Goal: Communication & Community: Answer question/provide support

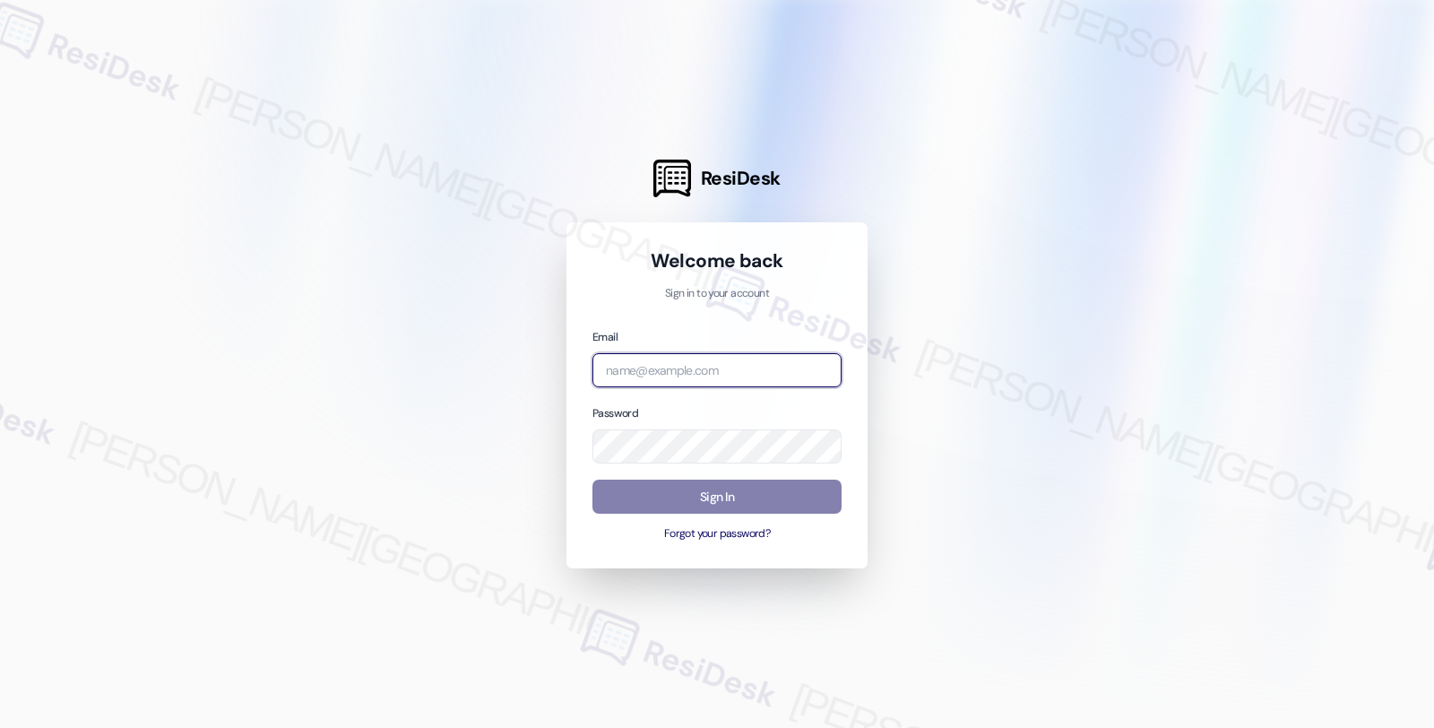
click at [699, 364] on input "email" at bounding box center [716, 370] width 249 height 35
click at [679, 363] on input "shp" at bounding box center [716, 370] width 249 height 35
click at [825, 370] on input "shp" at bounding box center [716, 370] width 249 height 35
click at [681, 372] on input "shp" at bounding box center [716, 370] width 249 height 35
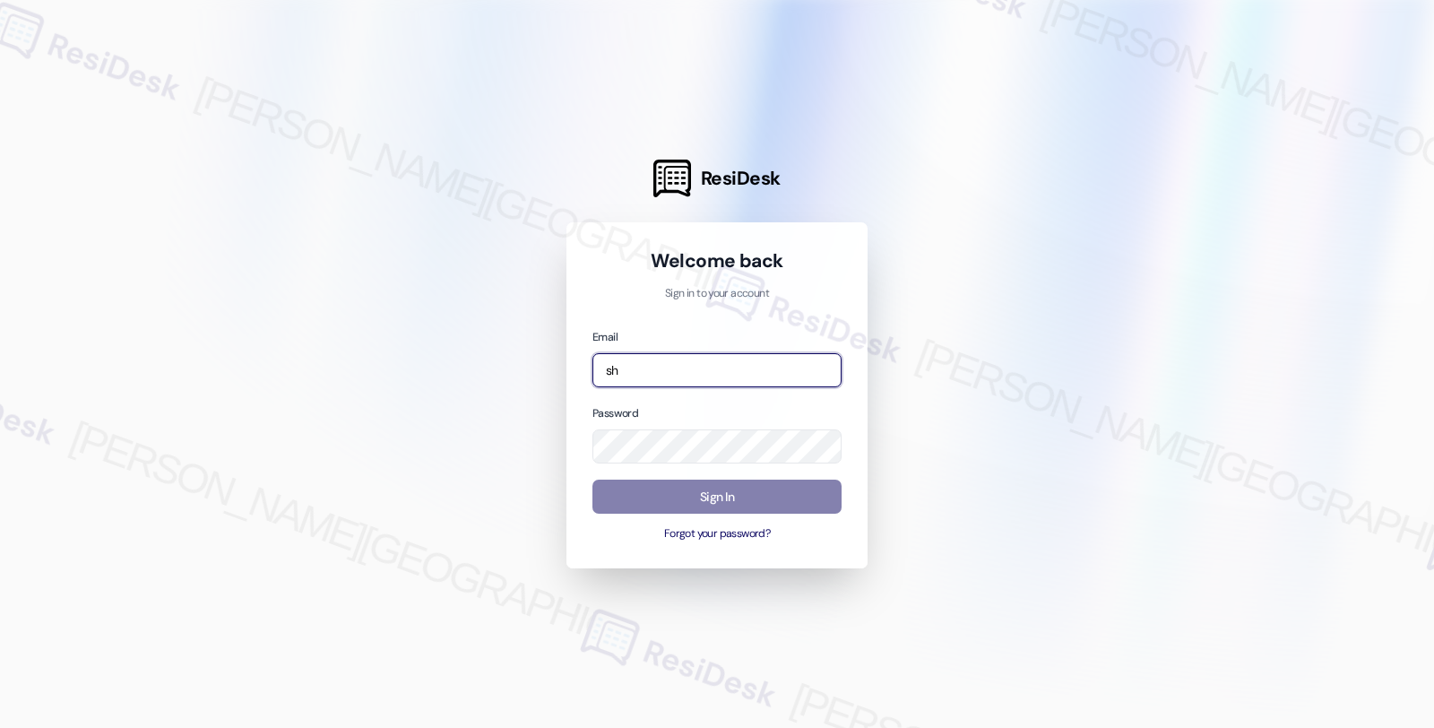
type input "shp"
click at [657, 359] on input "shp" at bounding box center [716, 370] width 249 height 35
click at [1159, 321] on div at bounding box center [717, 364] width 1434 height 728
click at [760, 372] on input "shp" at bounding box center [716, 370] width 249 height 35
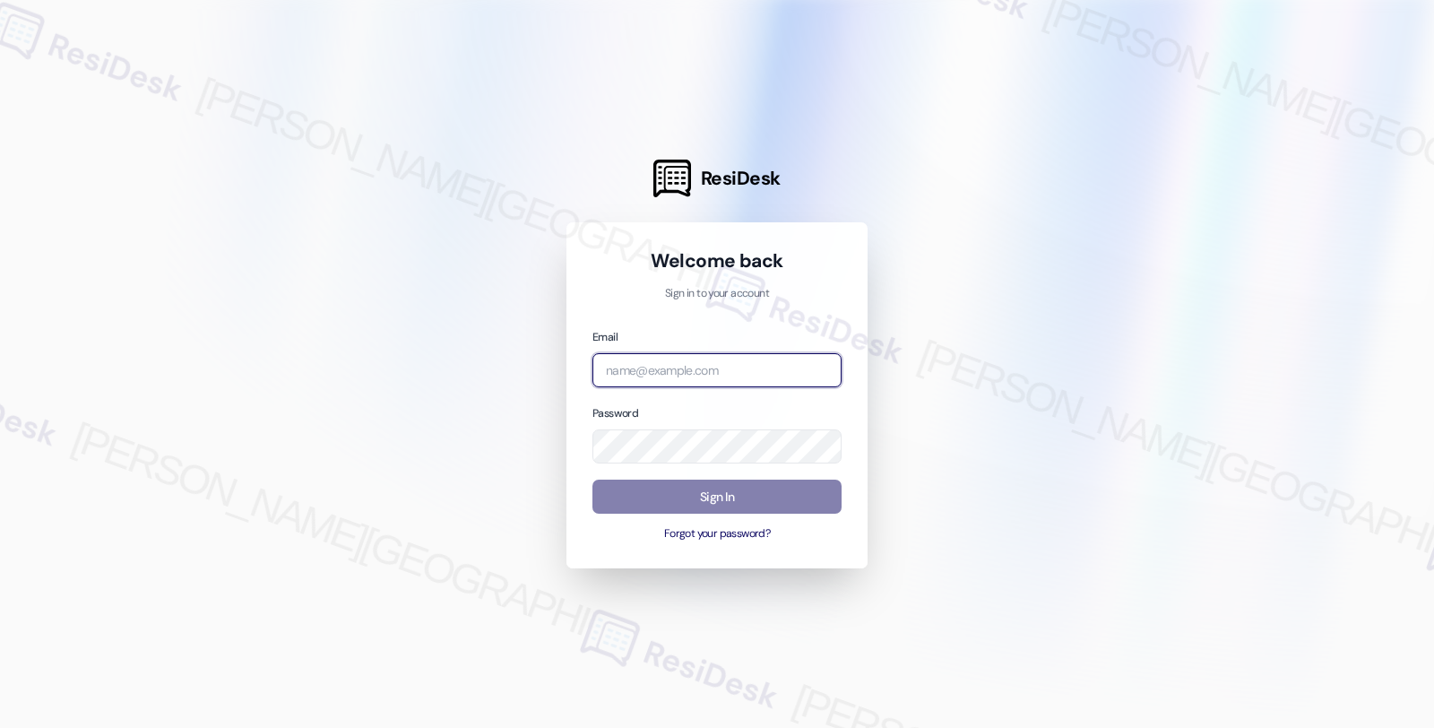
click at [741, 375] on input "email" at bounding box center [716, 370] width 249 height 35
type input "automated-surveys-shp-fides.ochoa@shp.com"
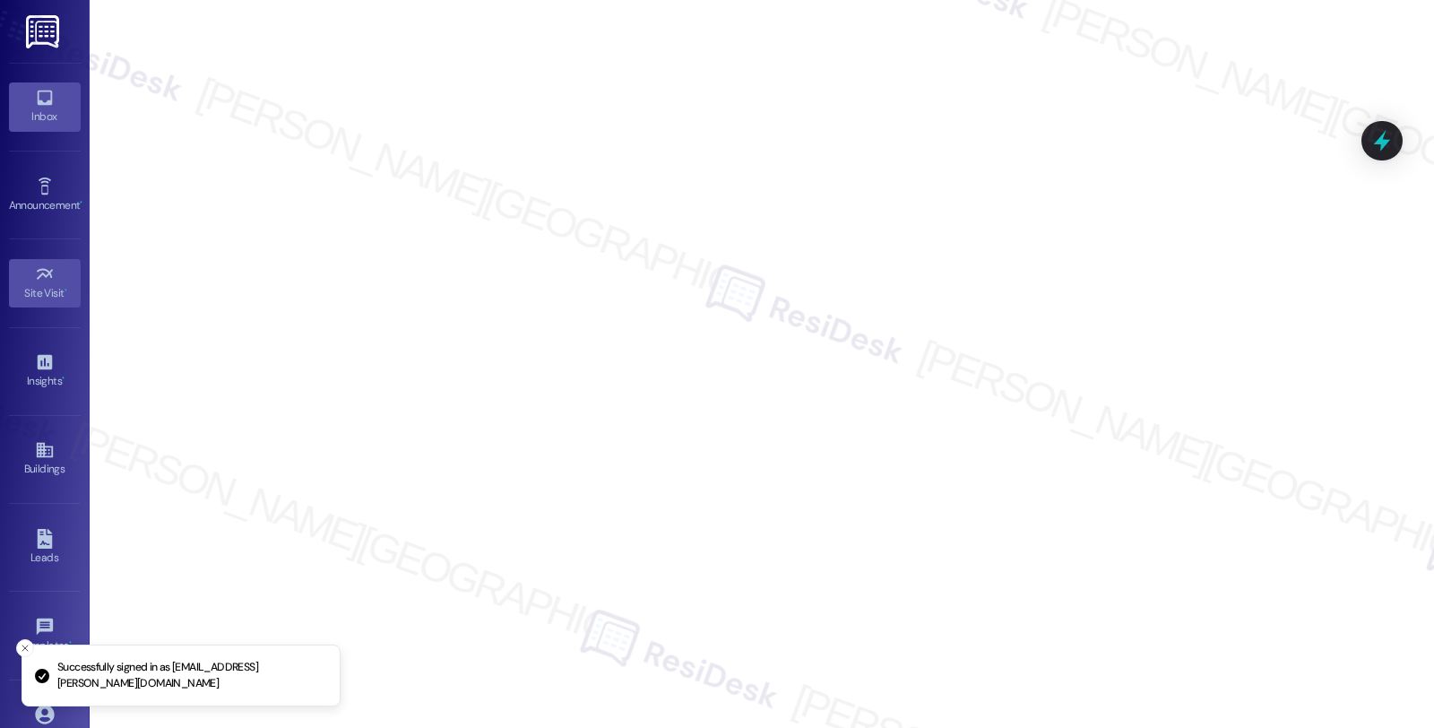
click at [37, 93] on icon at bounding box center [44, 98] width 15 height 15
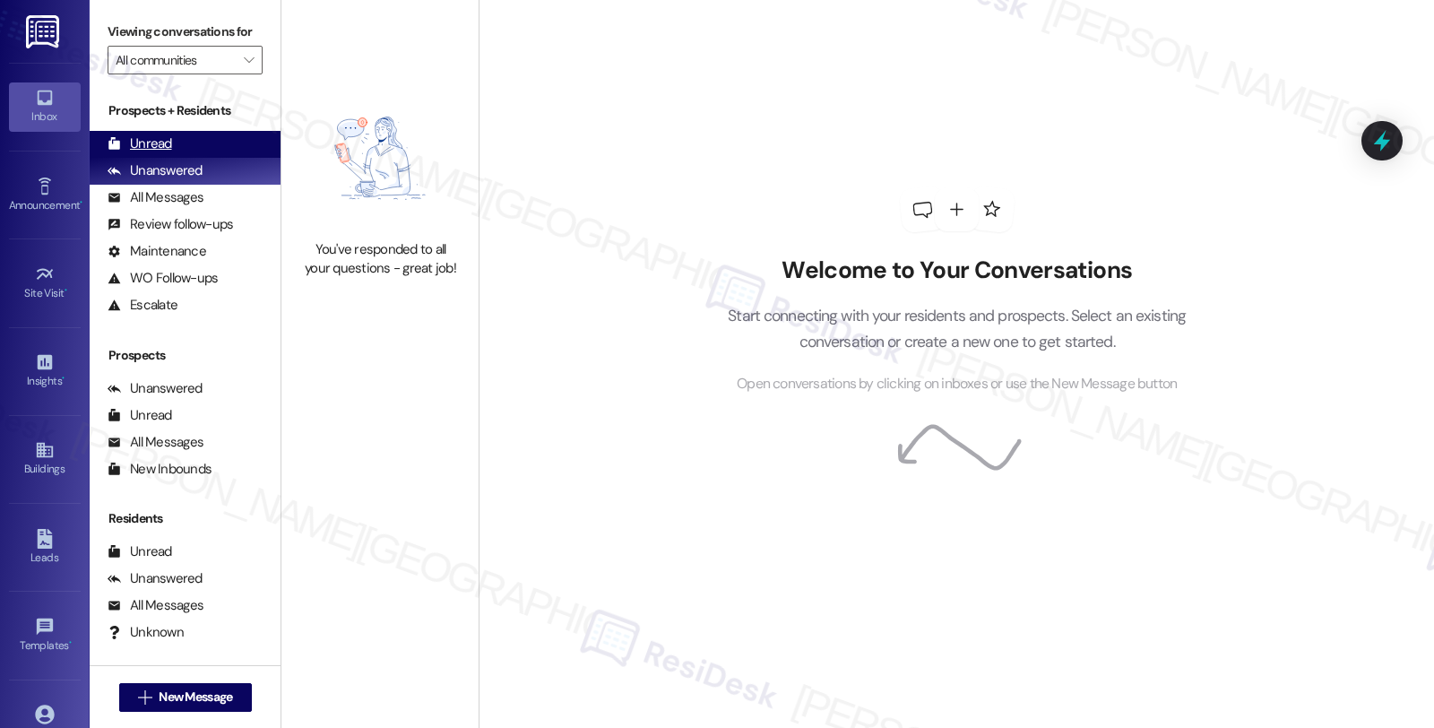
click at [162, 153] on div "Unread" at bounding box center [140, 143] width 65 height 19
click at [181, 180] on div "Unanswered" at bounding box center [155, 170] width 95 height 19
click at [243, 74] on span "" at bounding box center [248, 60] width 17 height 29
